Goal: Use online tool/utility: Utilize a website feature to perform a specific function

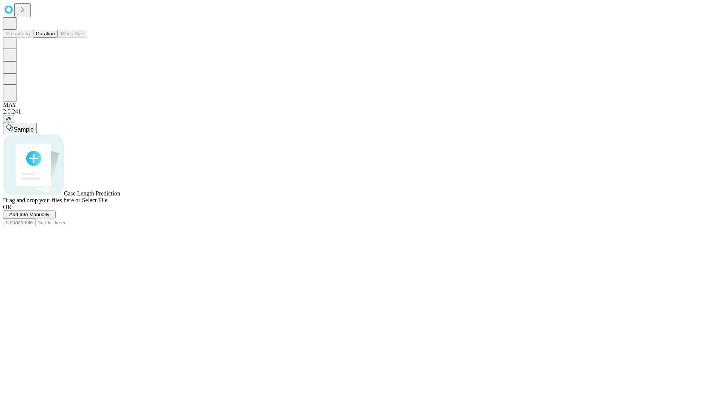
click at [55, 38] on button "Duration" at bounding box center [45, 34] width 25 height 8
click at [34, 126] on span "Sample" at bounding box center [24, 129] width 20 height 6
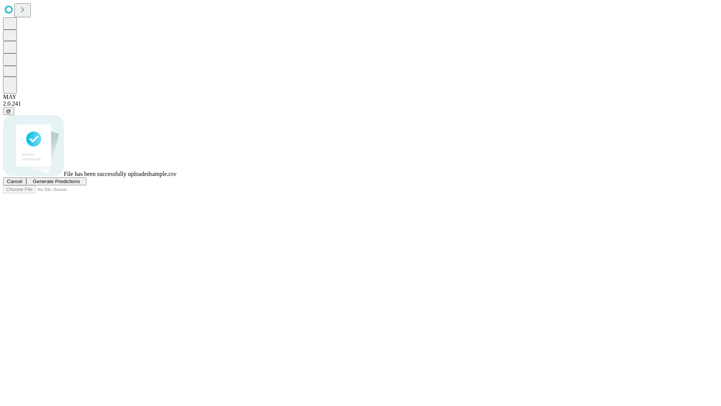
click at [80, 184] on span "Generate Predictions" at bounding box center [56, 181] width 47 height 6
